Goal: Communication & Community: Ask a question

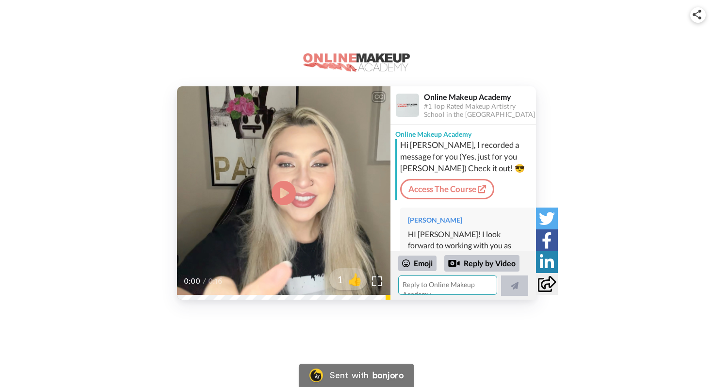
click at [436, 289] on textarea at bounding box center [447, 285] width 99 height 19
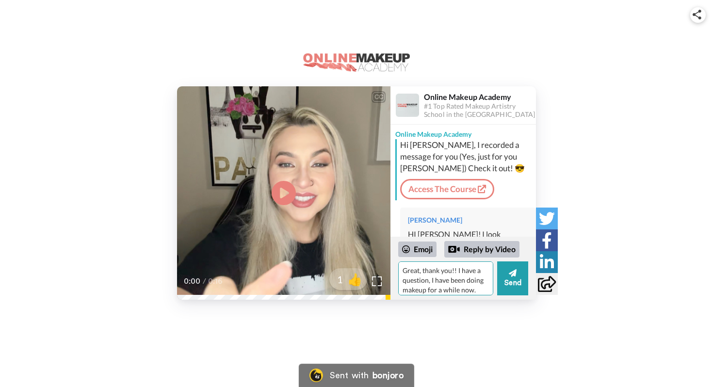
drag, startPoint x: 436, startPoint y: 288, endPoint x: 436, endPoint y: 76, distance: 212.6
click at [436, 76] on div "CC Play/Pause 0:00 / 0:16 1 👍 Online Makeup Academy #1 Top Rated Makeup Artistr…" at bounding box center [356, 169] width 713 height 261
type textarea "Great, thank you!! I have a question, I have been doing makeup for a while now.…"
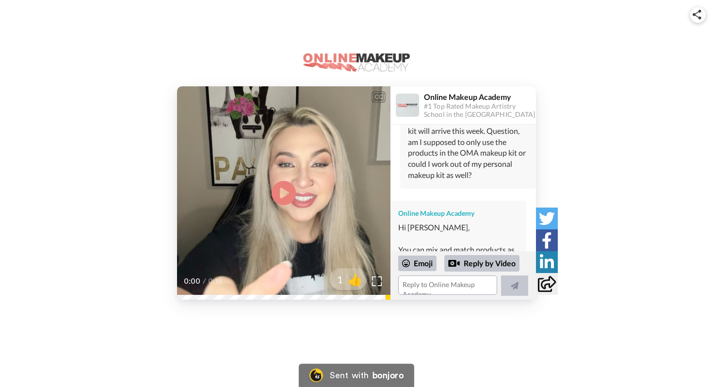
scroll to position [209, 0]
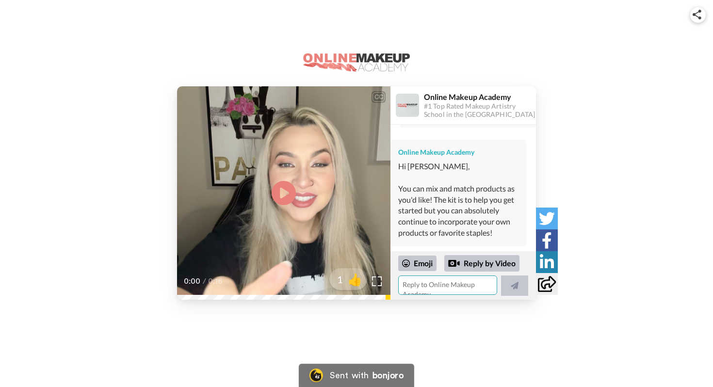
click at [416, 285] on textarea at bounding box center [447, 285] width 99 height 19
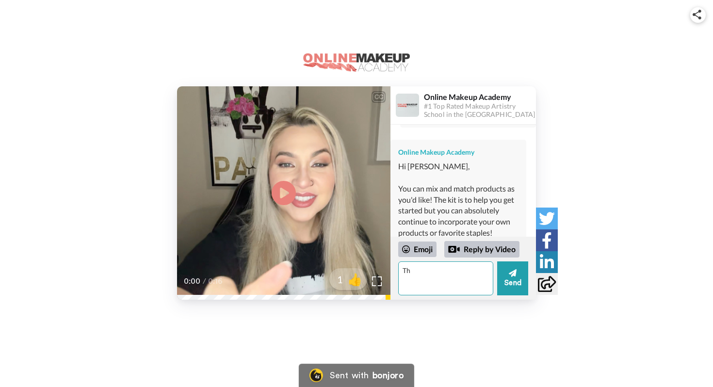
type textarea "T"
drag, startPoint x: 416, startPoint y: 286, endPoint x: 462, endPoint y: 277, distance: 46.4
click at [462, 277] on textarea "Great, thank you! I do have a question. I am watching Module 3 on nude/natural …" at bounding box center [445, 279] width 95 height 34
click at [470, 268] on textarea "Great, thank you! I do have a question. I am watching Module 3 on nude/natural …" at bounding box center [445, 279] width 95 height 34
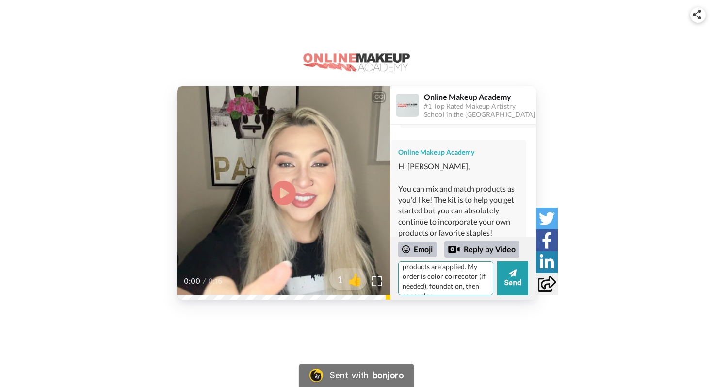
click at [453, 294] on textarea "Great, thank you! I do have a question. I am watching Module 3 on nude/natural …" at bounding box center [445, 279] width 95 height 34
click at [461, 269] on textarea "Great, thank you! I do have a question. I am watching Module 3 on nude/natural …" at bounding box center [445, 279] width 95 height 34
drag, startPoint x: 469, startPoint y: 287, endPoint x: 469, endPoint y: 276, distance: 11.2
click at [469, 277] on textarea "Great, thank you! I do have a question. I am watching Module 3 on nude/natural …" at bounding box center [445, 279] width 95 height 34
click at [465, 267] on textarea "Great, thank you! I do have a question. I am watching Module 3 on nude/natural …" at bounding box center [445, 279] width 95 height 34
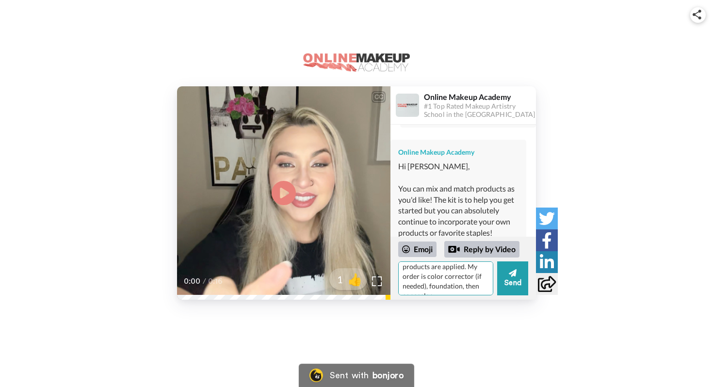
click at [453, 289] on textarea "Great, thank you! I do have a question. I am watching Module 3 on nude/natural …" at bounding box center [445, 279] width 95 height 34
click at [450, 277] on textarea "Great, thank you! I do have a question. I am watching Module 3 on nude/natural …" at bounding box center [445, 279] width 95 height 34
click at [443, 289] on textarea "Great, thank you! I do have a question. I am watching Module 3 on nude/natural …" at bounding box center [445, 279] width 95 height 34
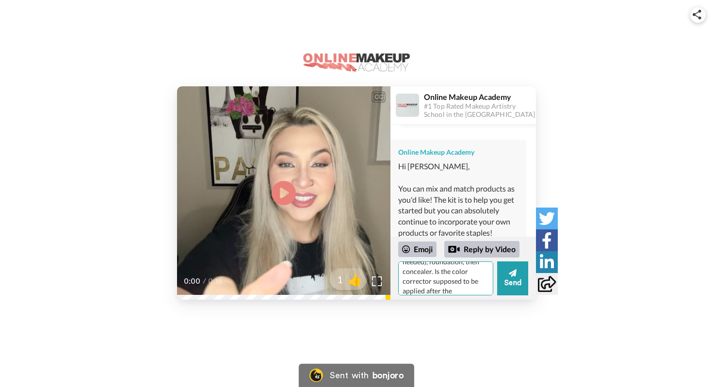
scroll to position [135, 0]
drag, startPoint x: 425, startPoint y: 290, endPoint x: 431, endPoint y: 279, distance: 12.8
click at [431, 279] on textarea "Great, thank you! I do have a question. I am watching Module 3 on nude/natural …" at bounding box center [445, 279] width 95 height 34
type textarea "Great, thank you! I do have a question. I am watching Module 3 on nude/natural …"
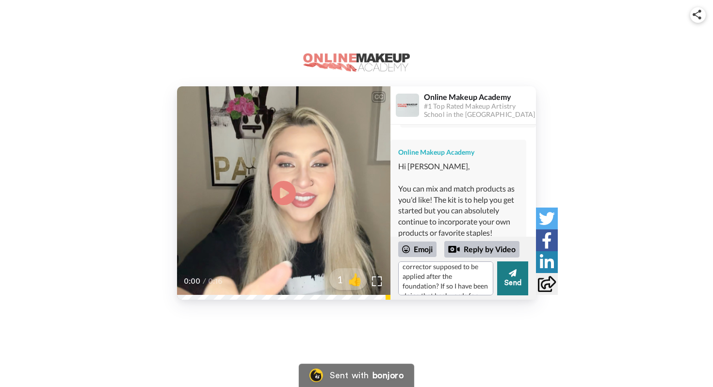
click at [515, 287] on button "Send" at bounding box center [512, 279] width 31 height 34
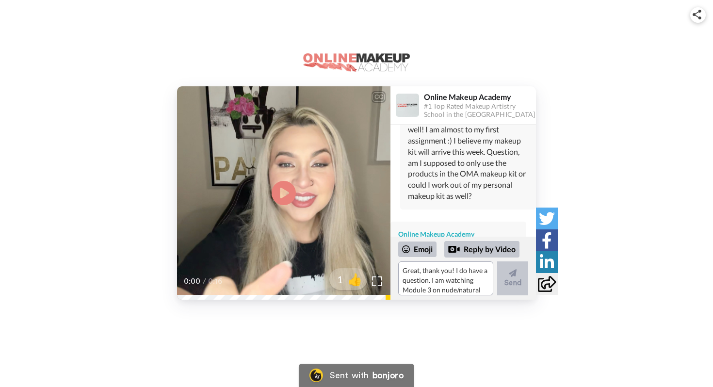
scroll to position [131, 0]
